Goal: Information Seeking & Learning: Learn about a topic

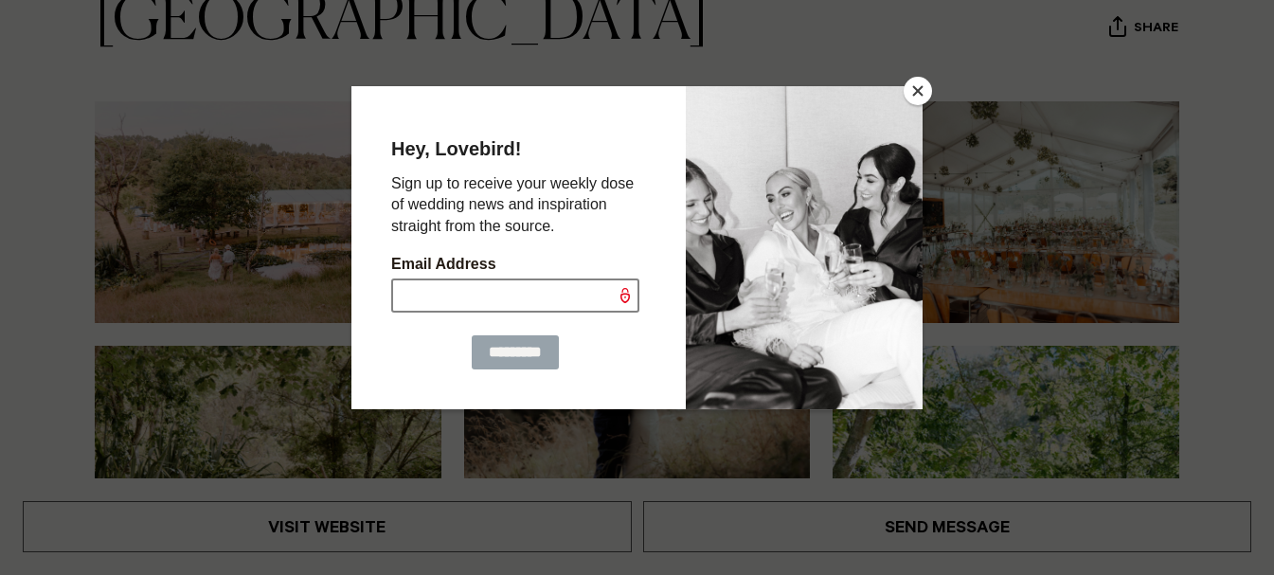
scroll to position [283, 0]
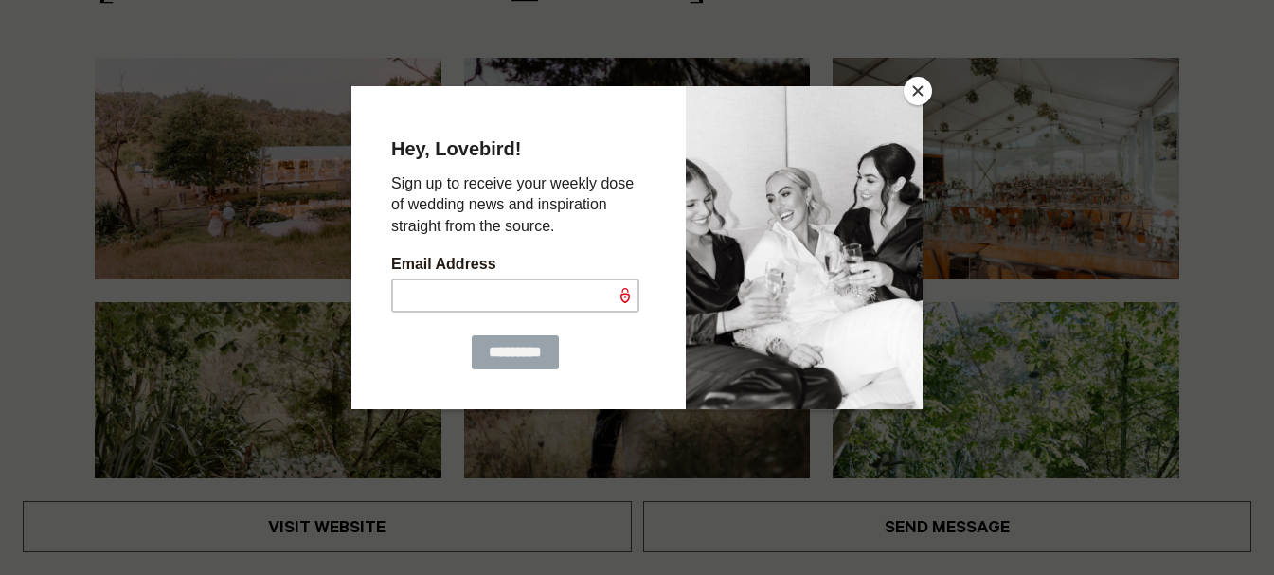
click at [915, 90] on button "Close" at bounding box center [917, 91] width 28 height 28
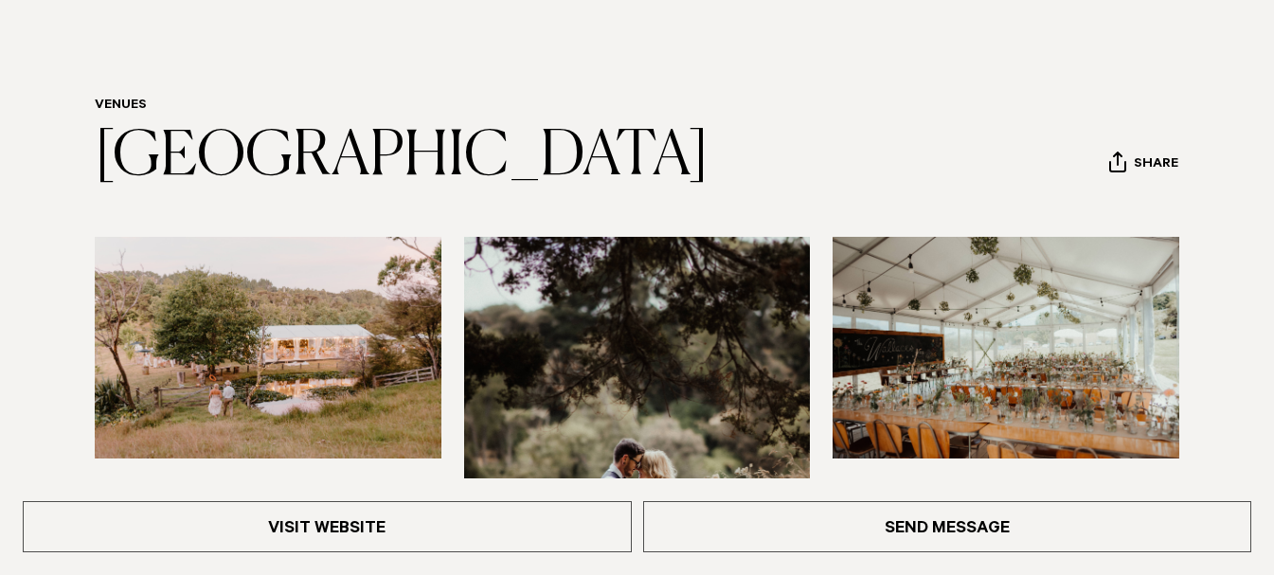
scroll to position [124, 0]
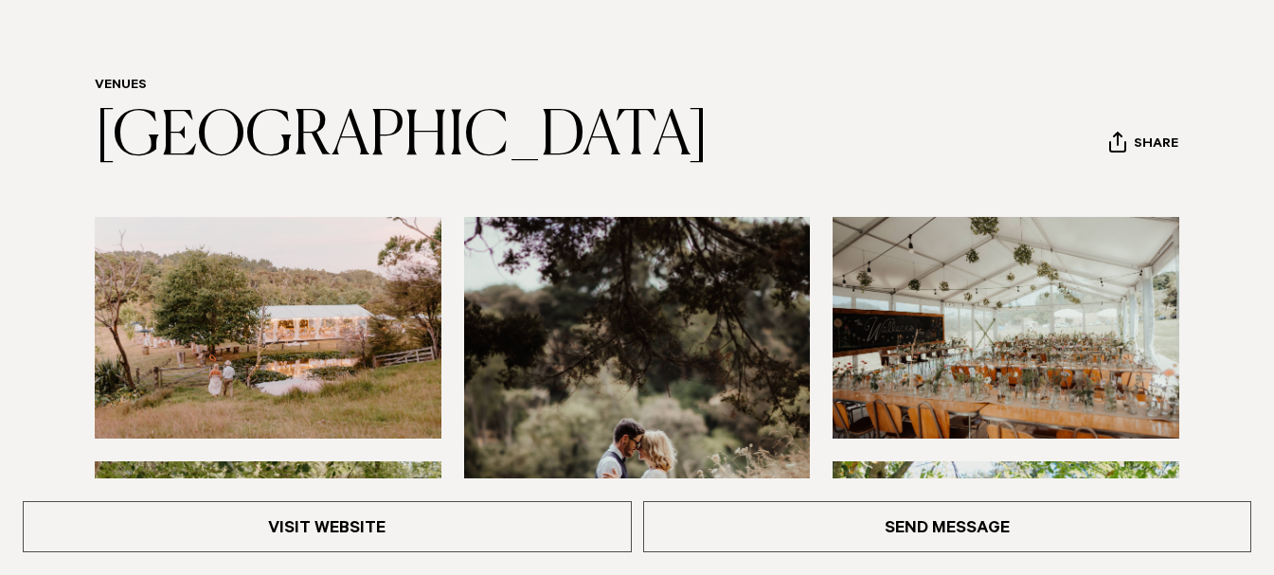
click at [320, 286] on img at bounding box center [268, 328] width 347 height 222
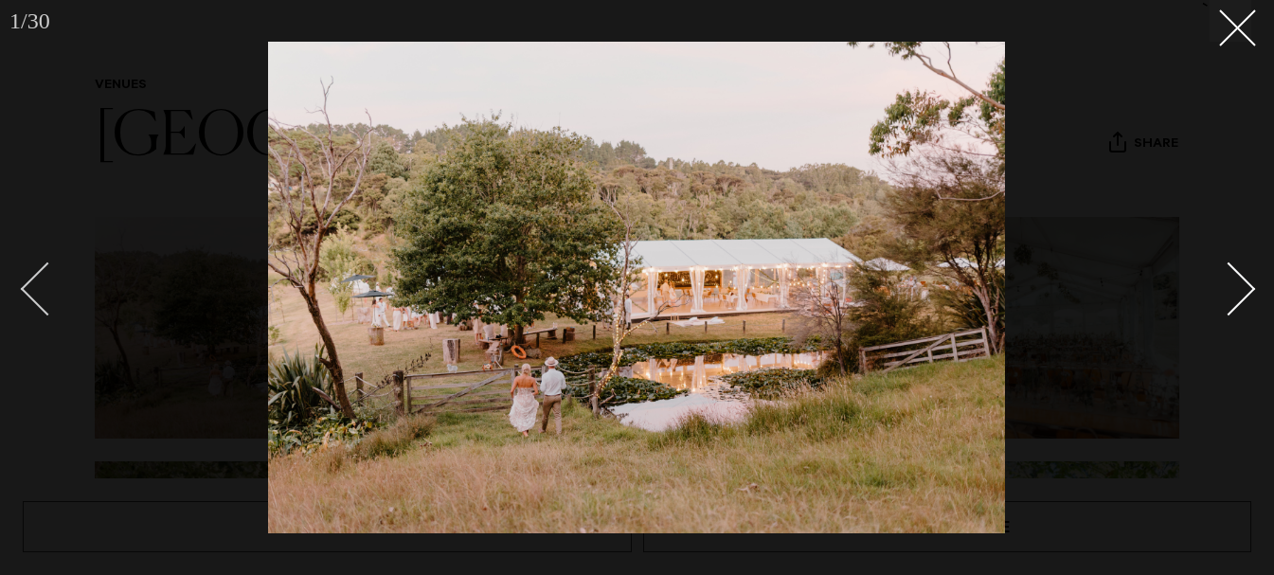
click at [46, 294] on div "Previous slide" at bounding box center [48, 288] width 54 height 54
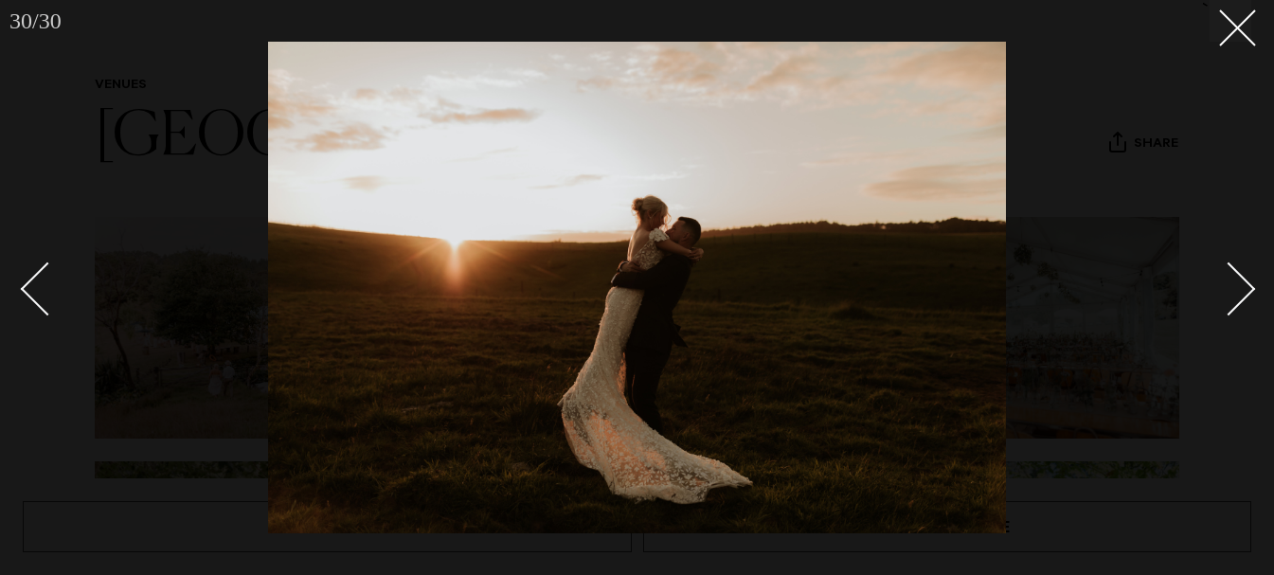
click at [1188, 284] on link at bounding box center [1218, 288] width 66 height 95
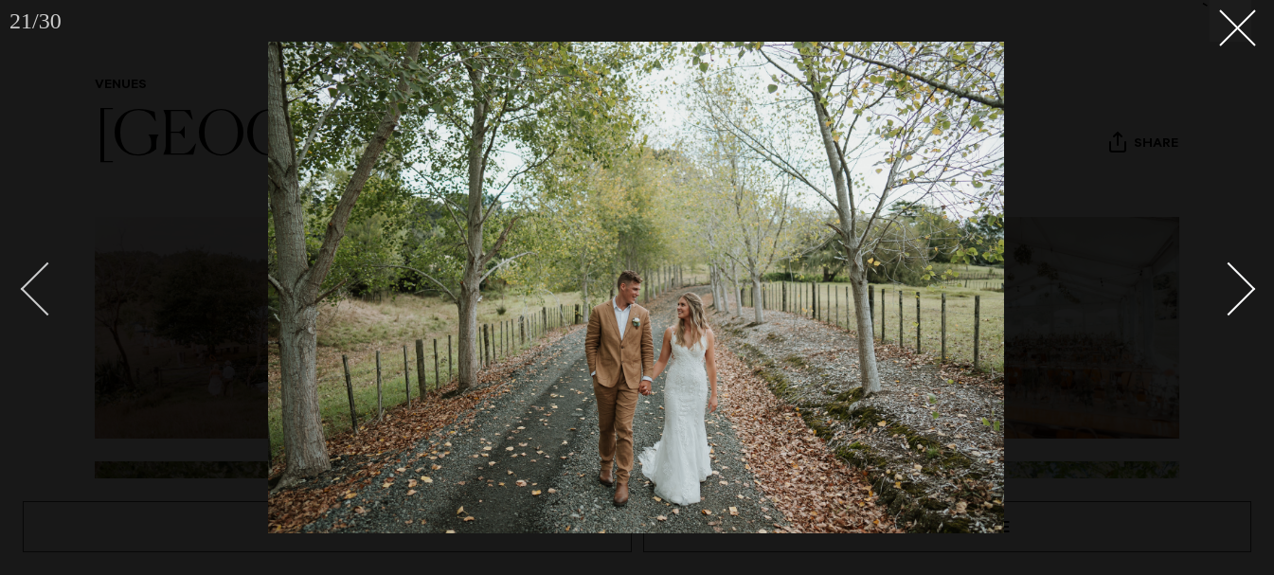
click at [45, 313] on div "Previous slide" at bounding box center [48, 288] width 54 height 54
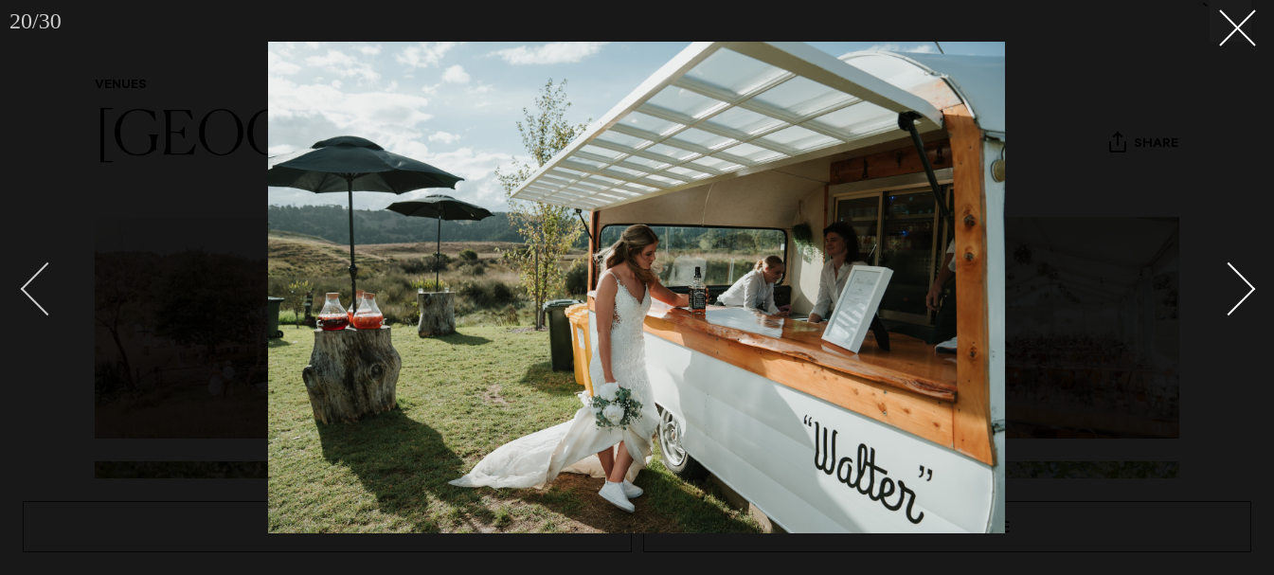
click at [45, 313] on div "Previous slide" at bounding box center [48, 288] width 54 height 54
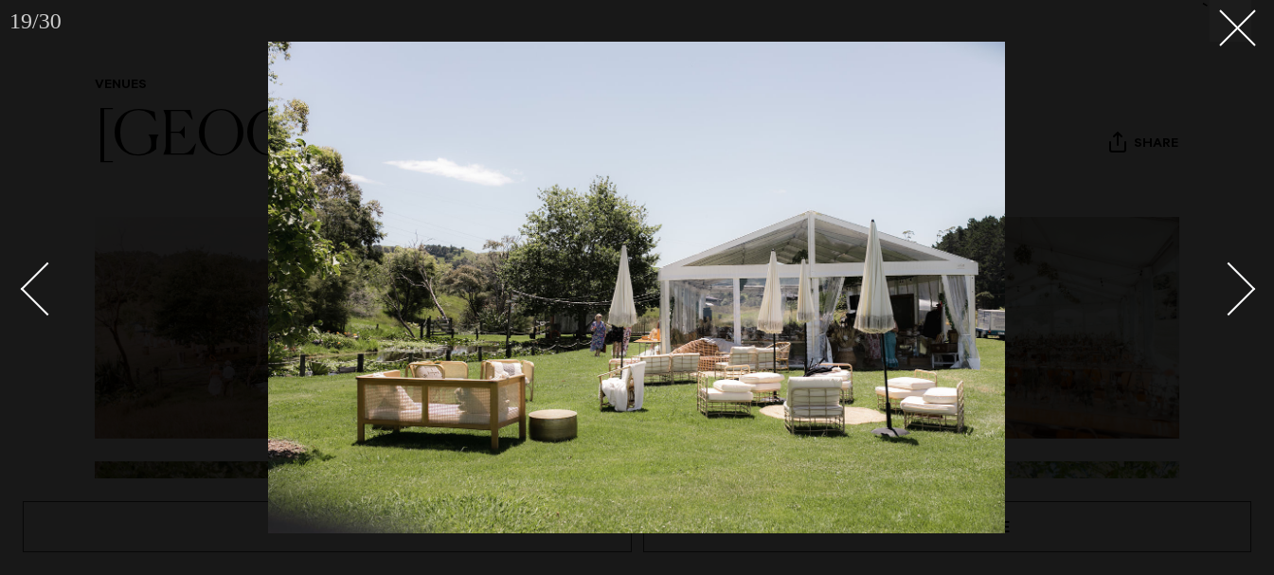
click at [0, 90] on div at bounding box center [637, 287] width 1274 height 575
click at [15, 83] on div at bounding box center [637, 287] width 1274 height 575
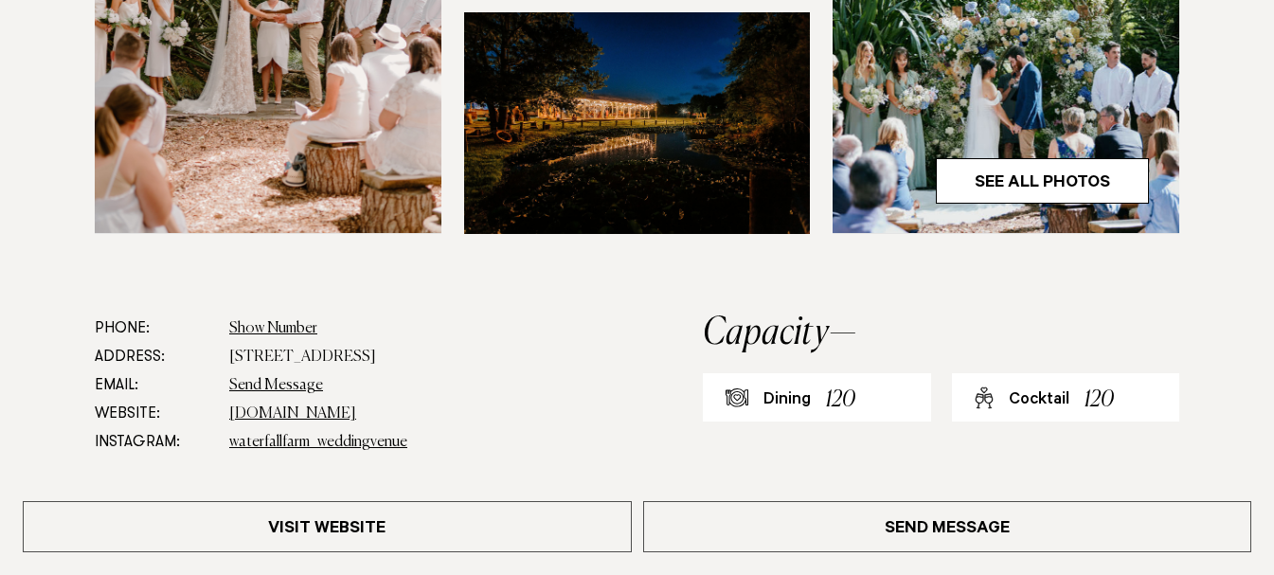
scroll to position [831, 0]
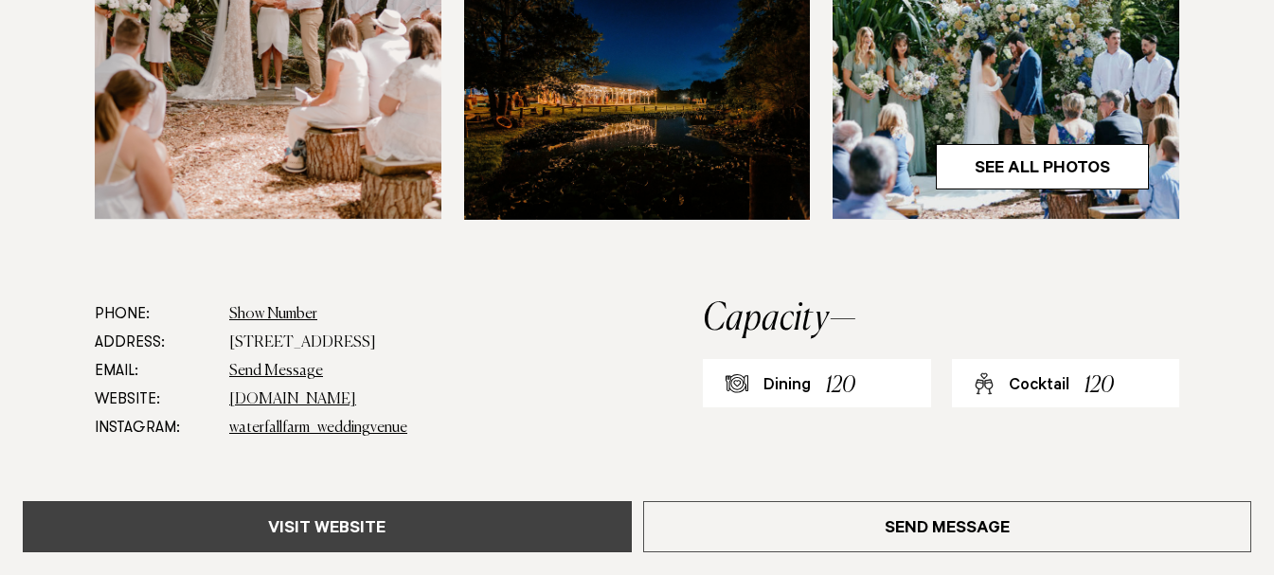
click at [349, 511] on link "Visit Website" at bounding box center [327, 526] width 609 height 51
